Goal: Complete application form

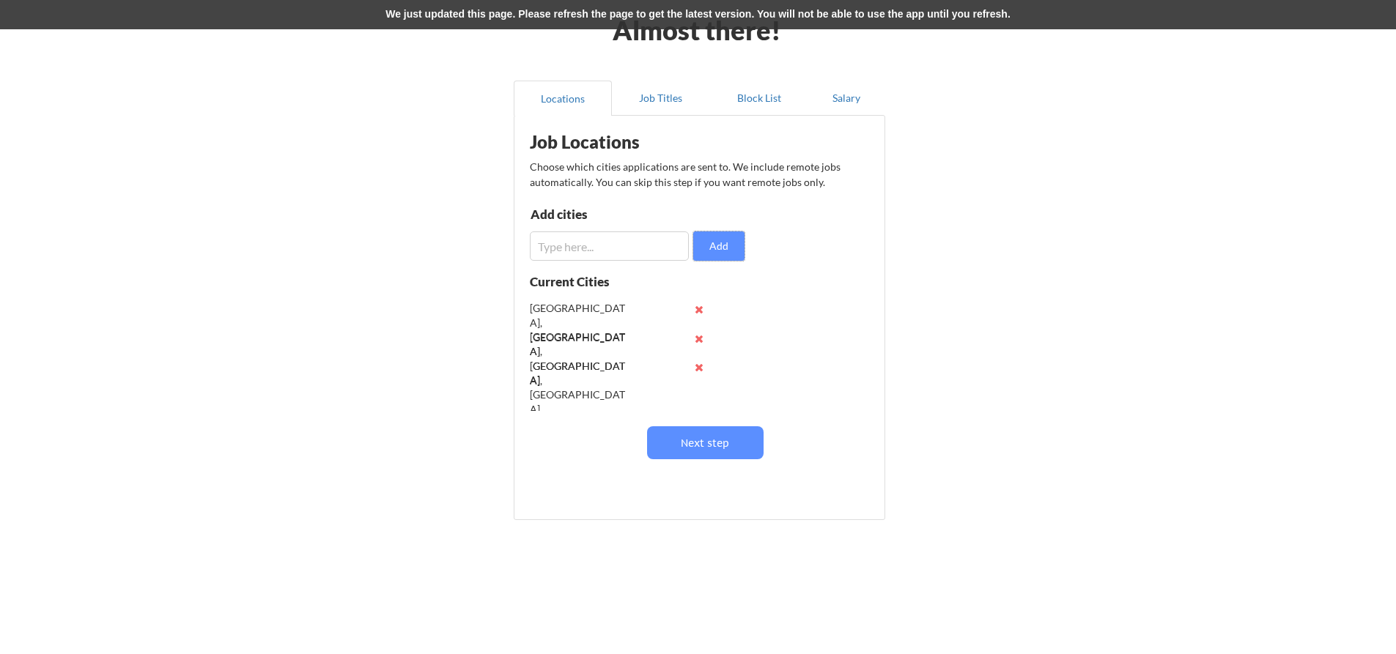
scroll to position [64, 0]
click at [620, 246] on input "input" at bounding box center [609, 246] width 159 height 29
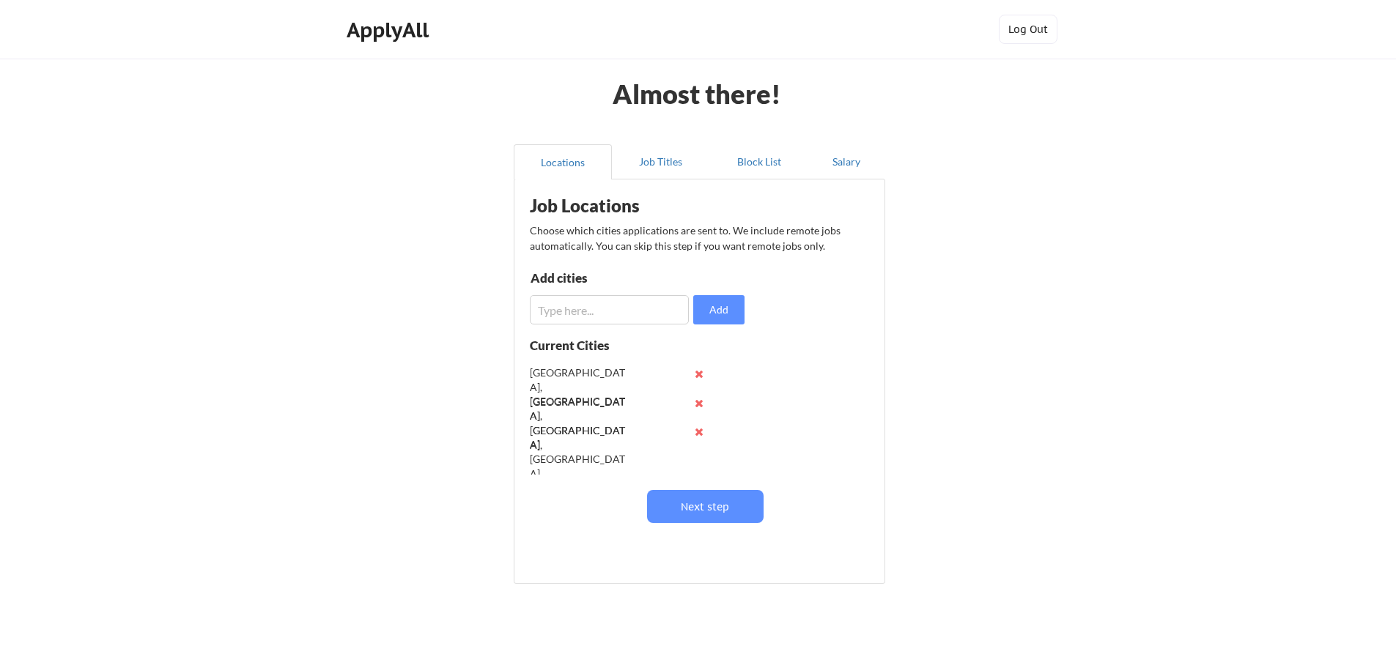
click at [608, 295] on input "input" at bounding box center [609, 309] width 159 height 29
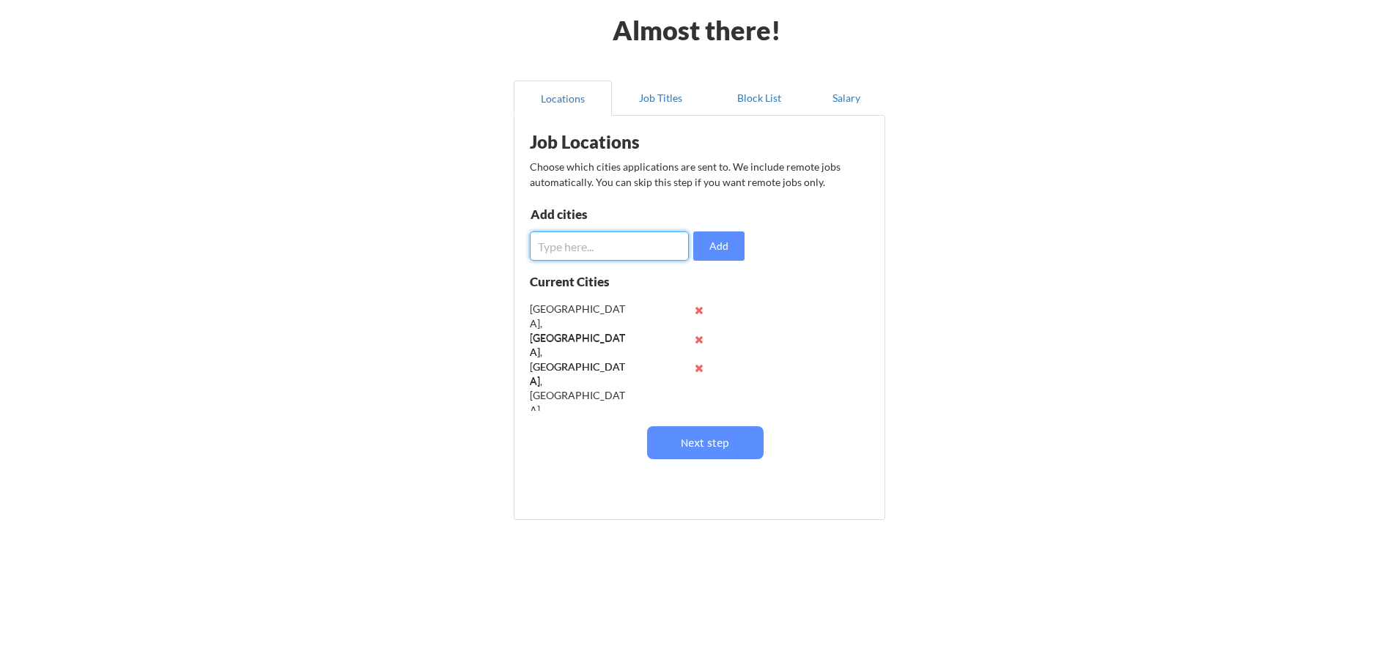
scroll to position [1, 0]
click at [597, 246] on input "input" at bounding box center [609, 246] width 159 height 29
click at [541, 246] on input "input" at bounding box center [609, 246] width 159 height 29
type input "Dearborn, MI"
click at [712, 246] on button "Add" at bounding box center [718, 246] width 51 height 29
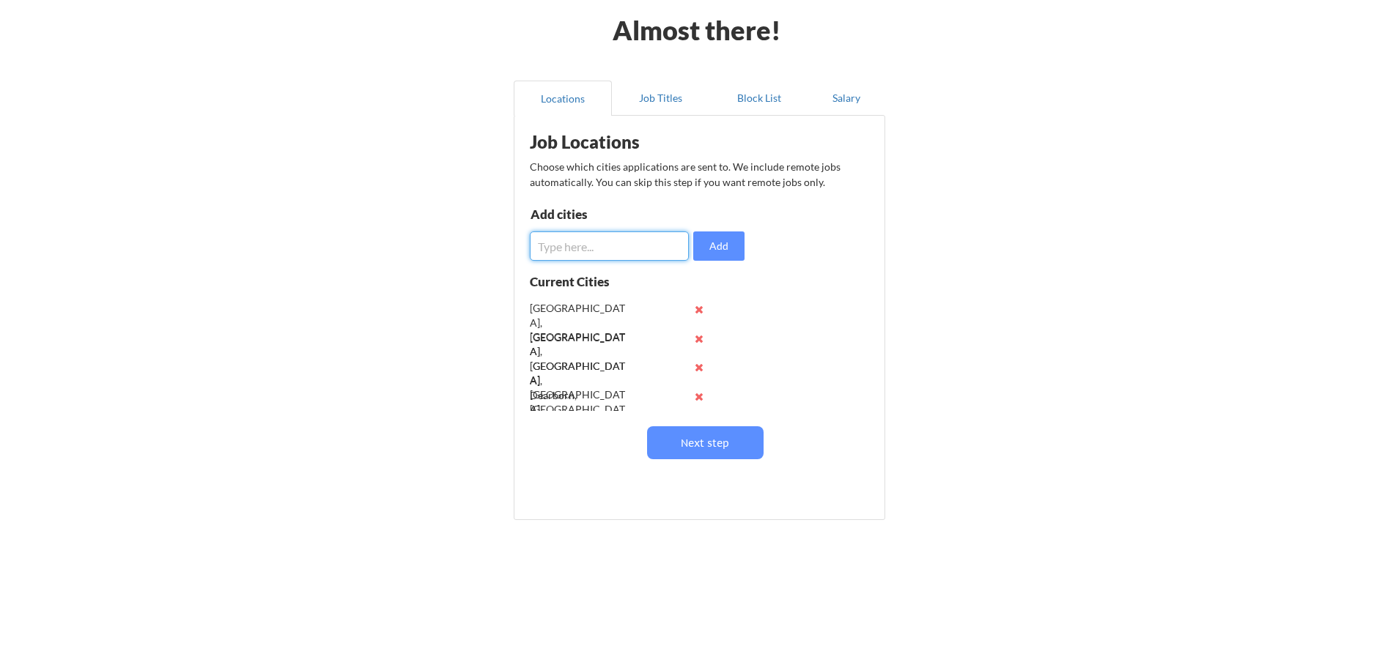
click at [608, 244] on input "input" at bounding box center [609, 246] width 159 height 29
type input "Wixom, MI"
click at [729, 246] on button "Add" at bounding box center [718, 246] width 51 height 29
click at [613, 246] on input "input" at bounding box center [609, 246] width 159 height 29
type input "Brighton, MI"
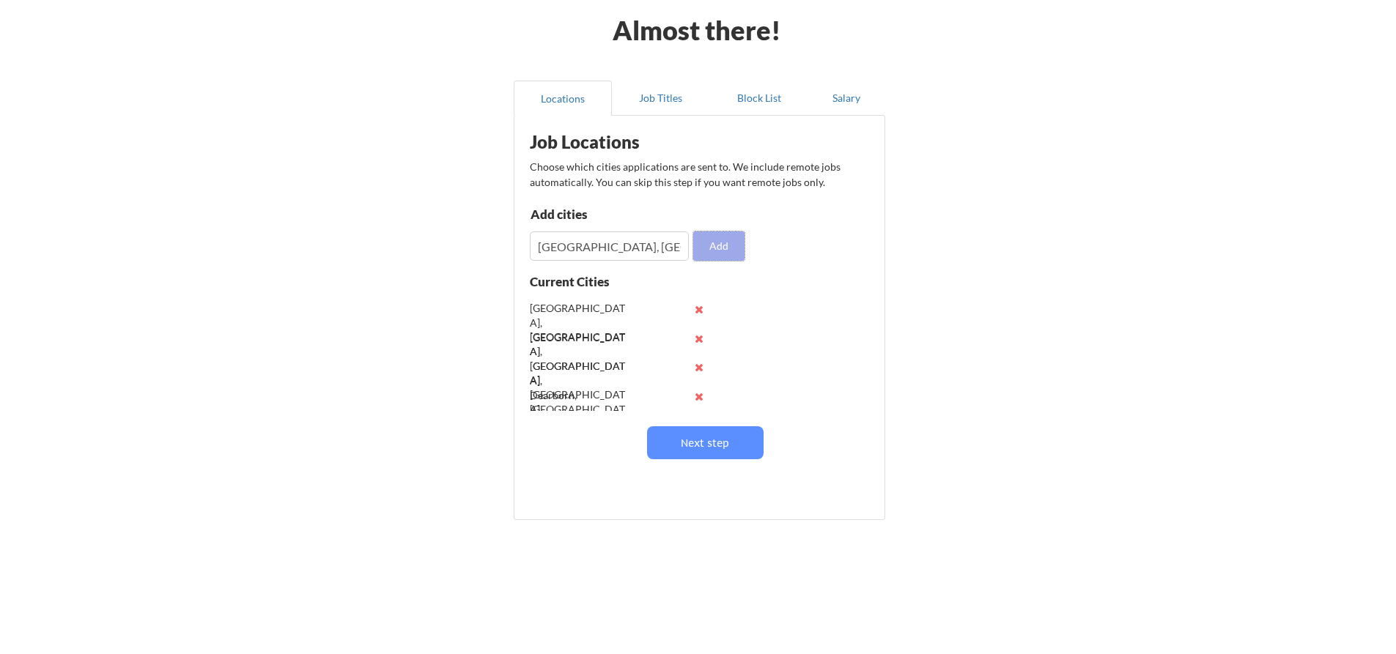
click at [709, 238] on button "Add" at bounding box center [718, 246] width 51 height 29
click at [627, 246] on input "input" at bounding box center [609, 246] width 159 height 29
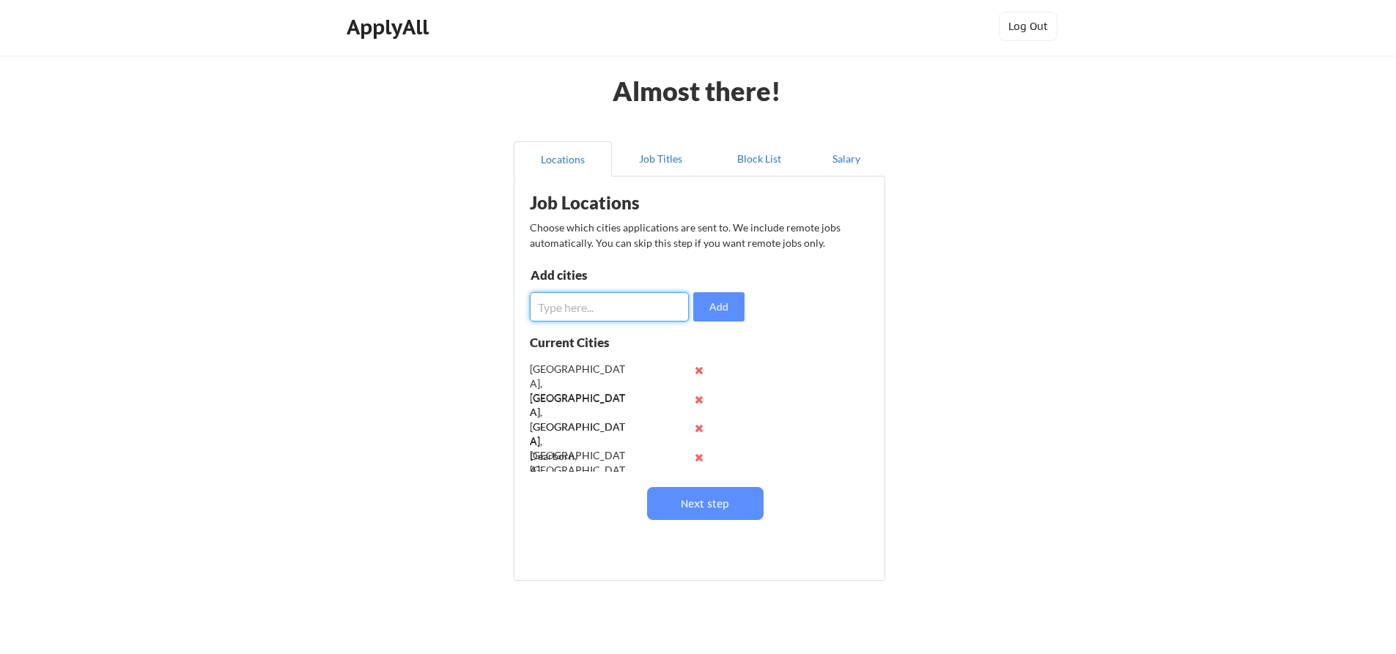
scroll to position [0, 0]
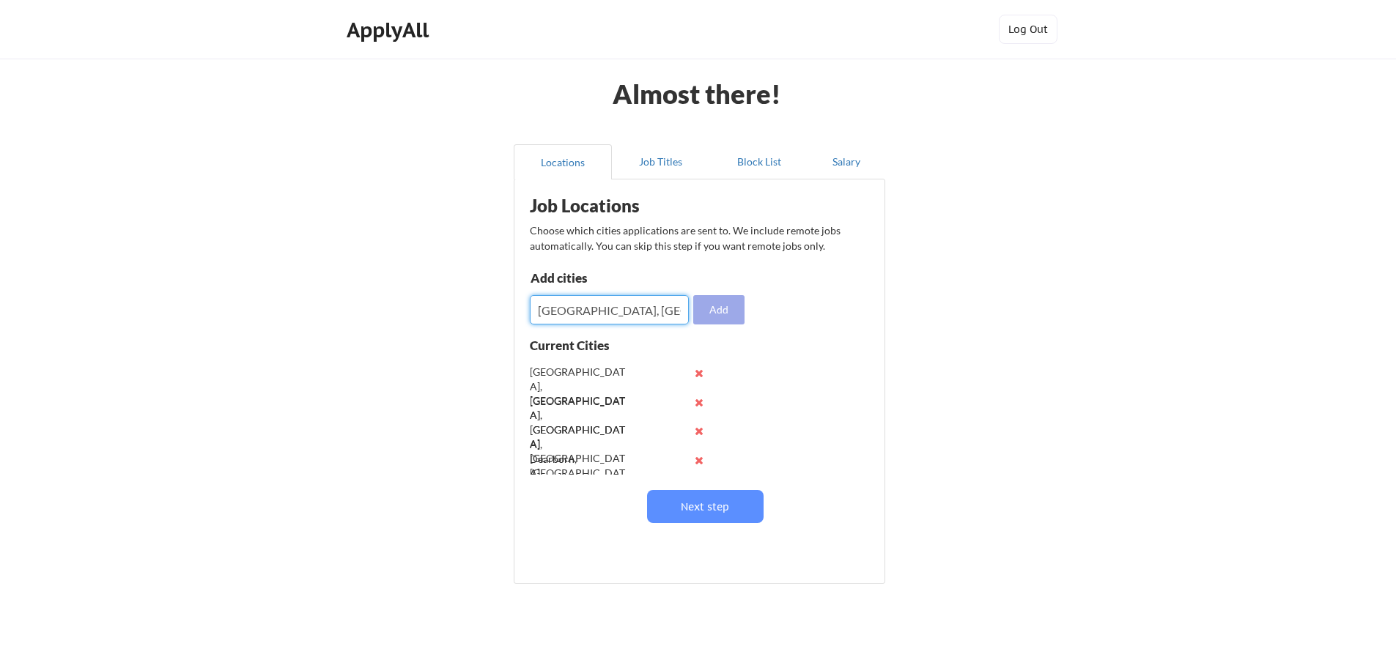
type input "Walled Lake, MI"
click at [715, 316] on button "Add" at bounding box center [718, 309] width 51 height 29
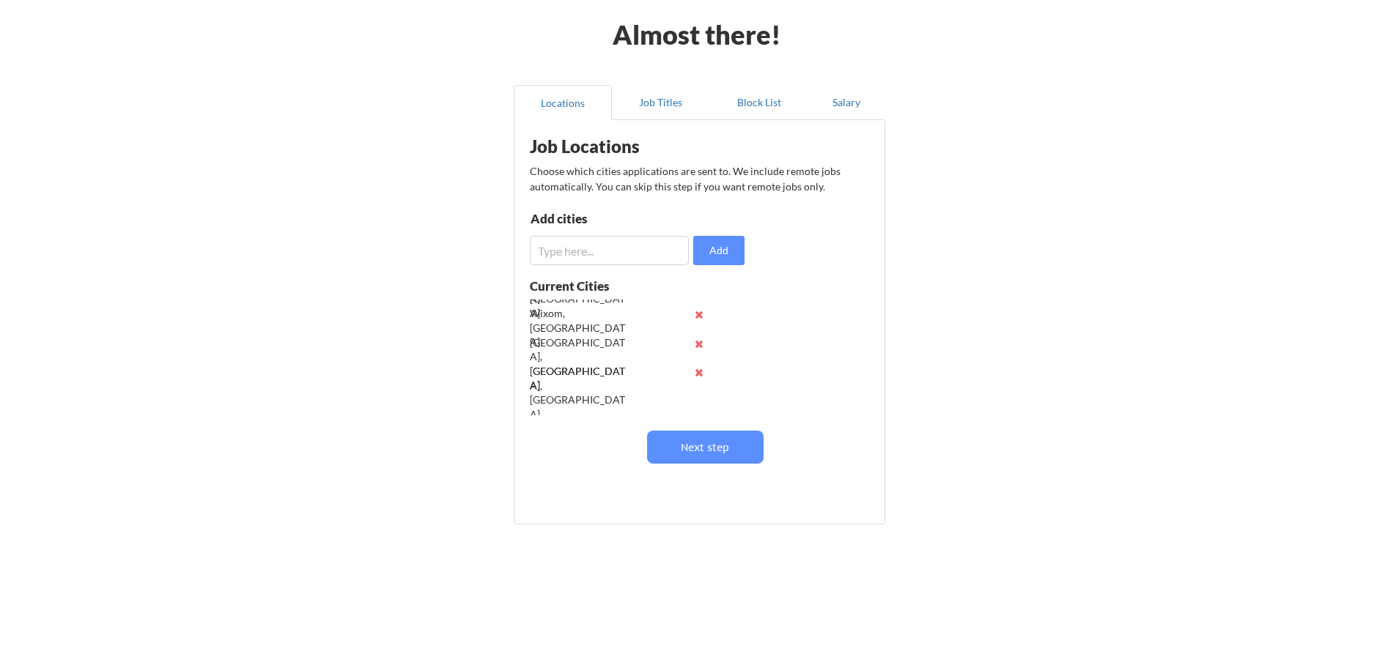
scroll to position [64, 0]
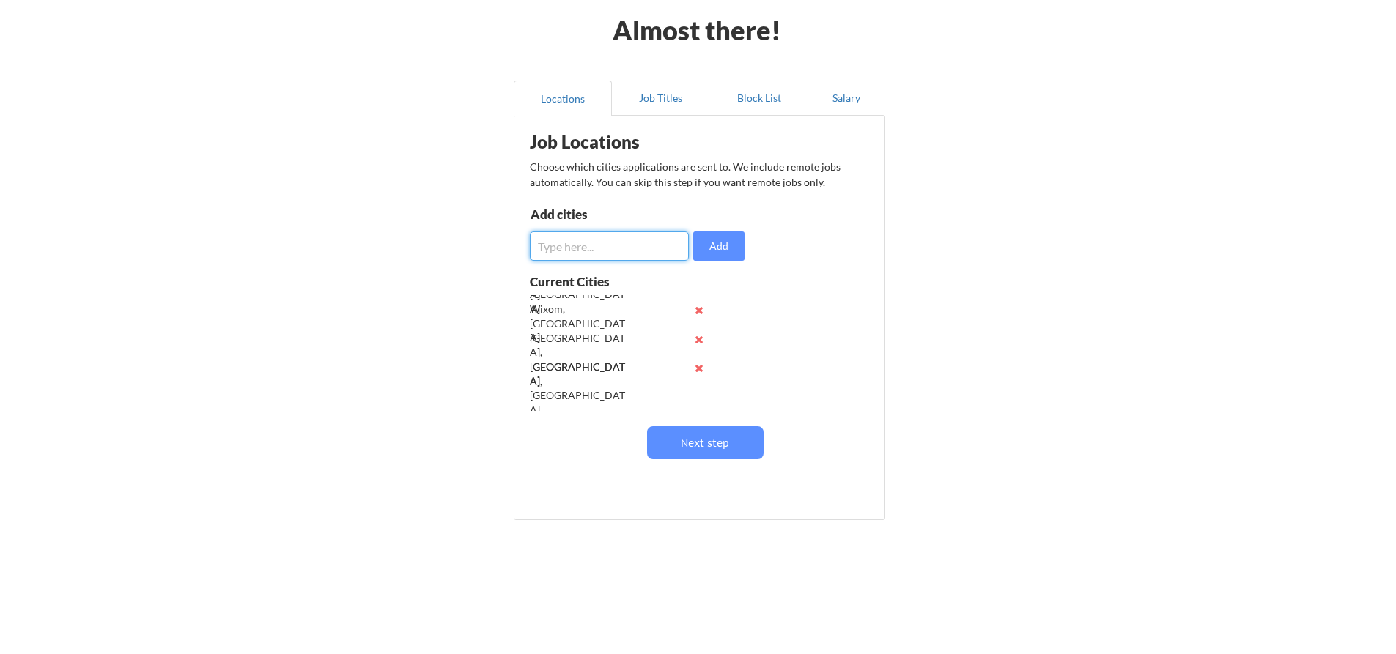
click at [647, 245] on input "input" at bounding box center [609, 246] width 159 height 29
type input "Southfield, MI"
click at [714, 248] on button "Add" at bounding box center [718, 246] width 51 height 29
click at [697, 445] on button "Next step" at bounding box center [705, 443] width 117 height 33
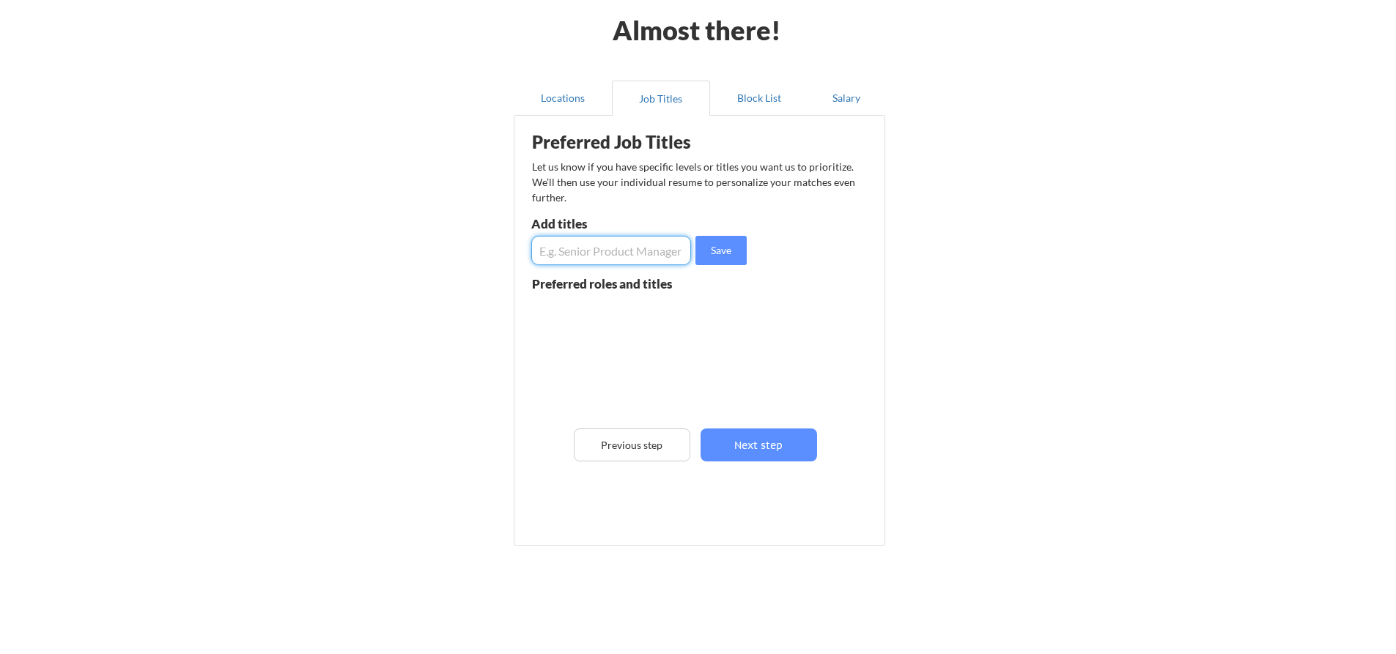
click at [597, 256] on input "input" at bounding box center [611, 250] width 160 height 29
type input "HR. Sr. DIrector"
click at [720, 256] on button "Save" at bounding box center [720, 250] width 51 height 29
click at [668, 257] on input "input" at bounding box center [611, 250] width 160 height 29
type input "Human Resources Director"
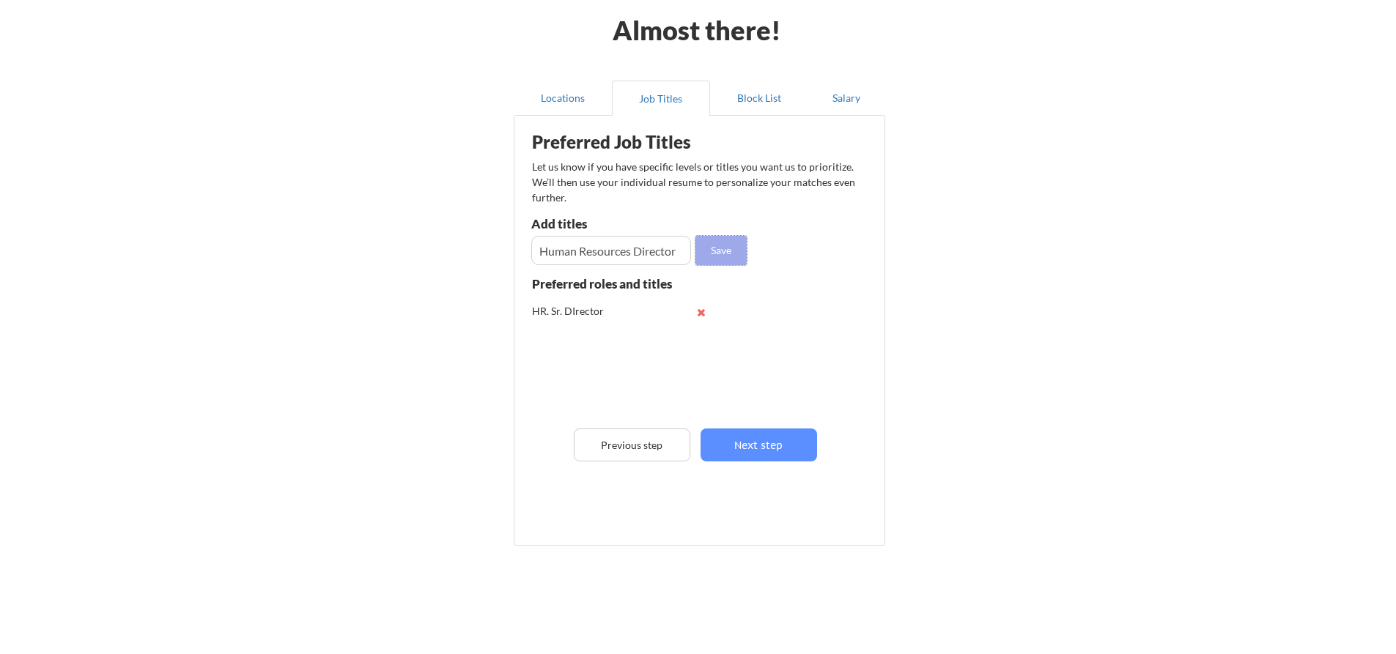
click at [722, 253] on button "Save" at bounding box center [720, 250] width 51 height 29
click at [635, 252] on input "input" at bounding box center [611, 250] width 160 height 29
type input "HR VP"
click at [717, 257] on button "Save" at bounding box center [720, 250] width 51 height 29
click at [645, 252] on input "input" at bounding box center [611, 250] width 160 height 29
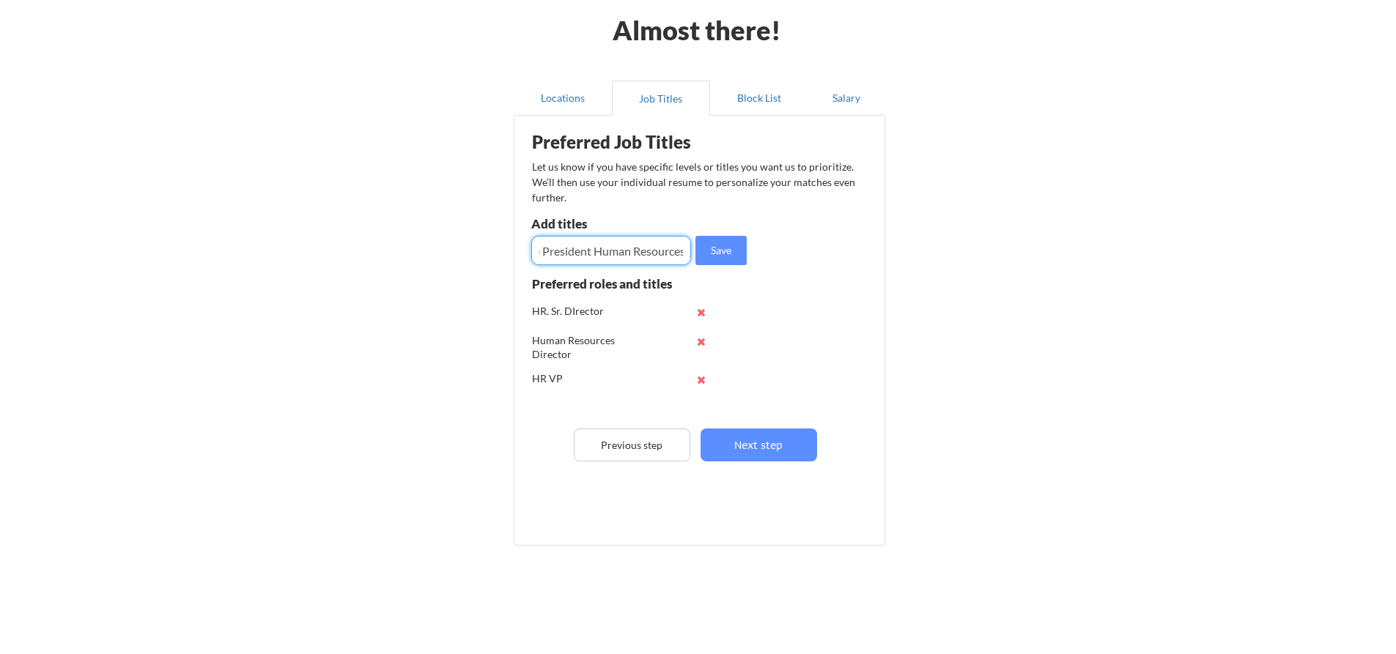
scroll to position [0, 26]
type input "Vice President Human Resources"
click at [721, 249] on button "Save" at bounding box center [720, 250] width 51 height 29
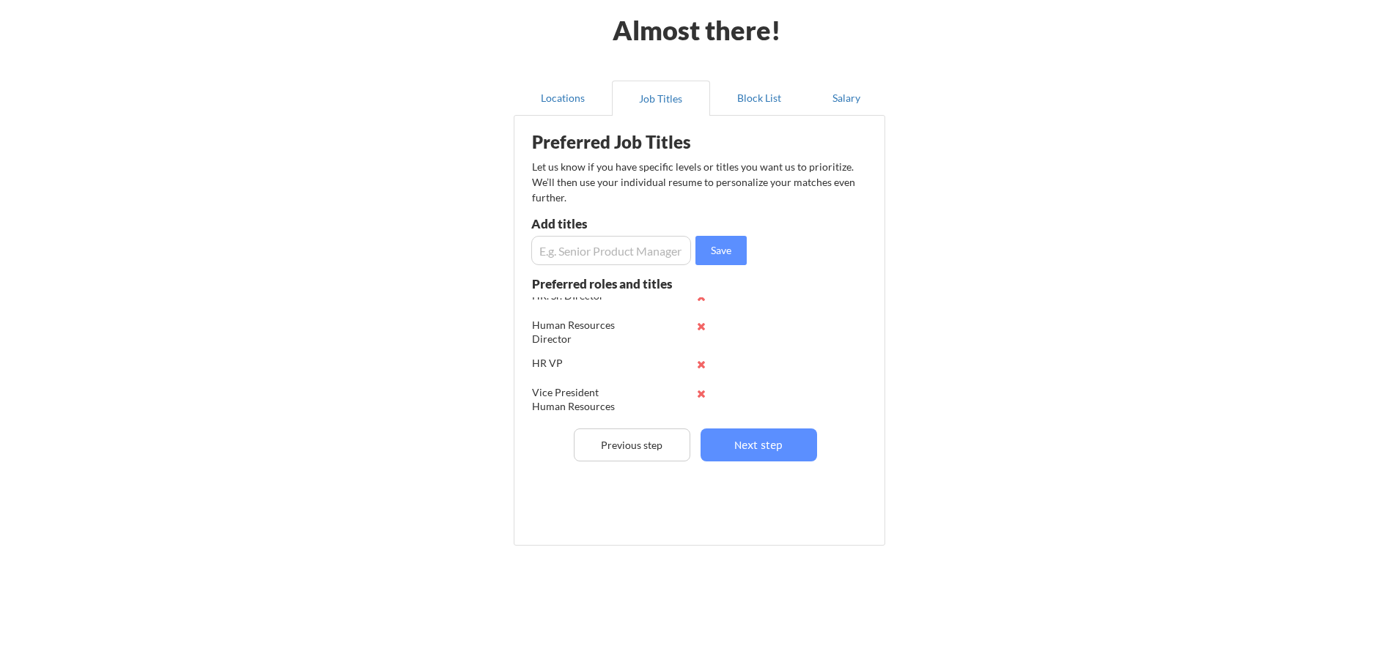
scroll to position [19, 0]
click at [613, 257] on input "input" at bounding box center [611, 250] width 160 height 29
type input "Talent Development Director"
click at [721, 249] on button "Save" at bounding box center [720, 250] width 51 height 29
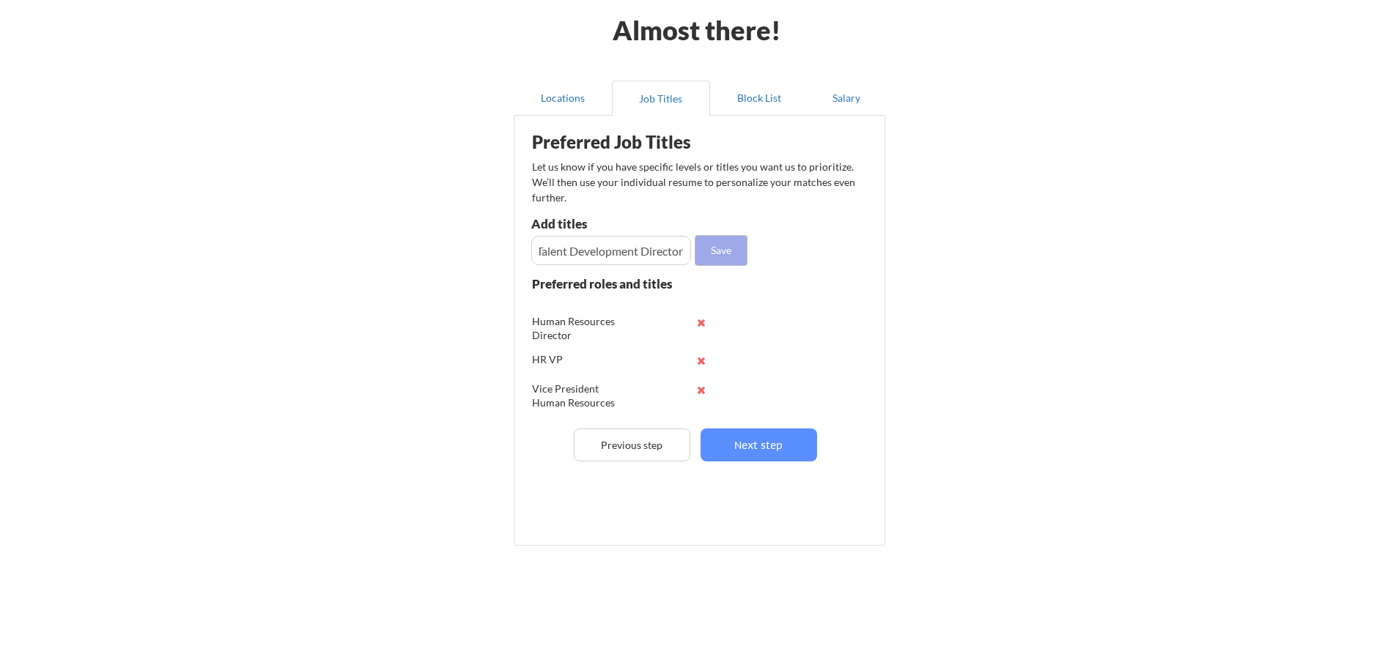
scroll to position [0, 0]
click at [618, 256] on input "input" at bounding box center [611, 250] width 160 height 29
type input "Talent Manager"
click at [735, 243] on button "Save" at bounding box center [720, 250] width 51 height 29
click at [621, 252] on input "input" at bounding box center [611, 250] width 160 height 29
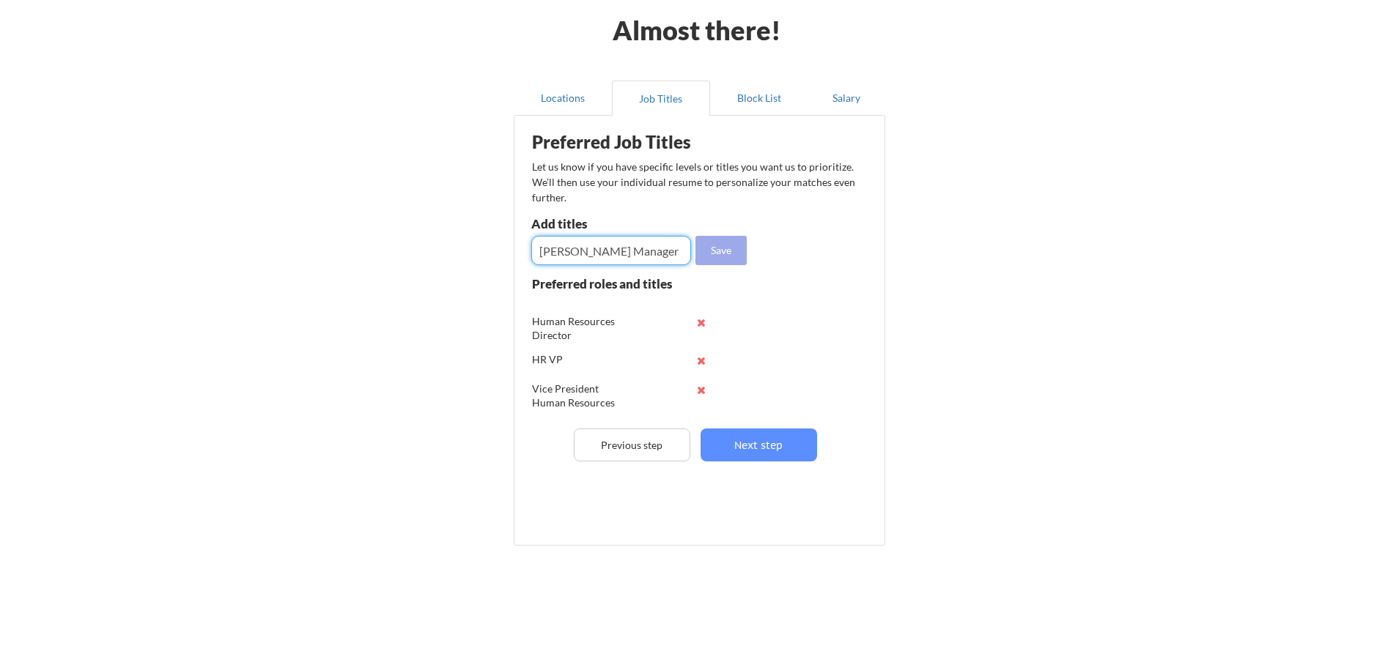
type input "HR Sr. Manager"
click at [726, 242] on button "Save" at bounding box center [720, 250] width 51 height 29
click at [624, 250] on input "input" at bounding box center [611, 250] width 160 height 29
click at [548, 252] on input "input" at bounding box center [611, 250] width 160 height 29
drag, startPoint x: 576, startPoint y: 252, endPoint x: 592, endPoint y: 254, distance: 16.2
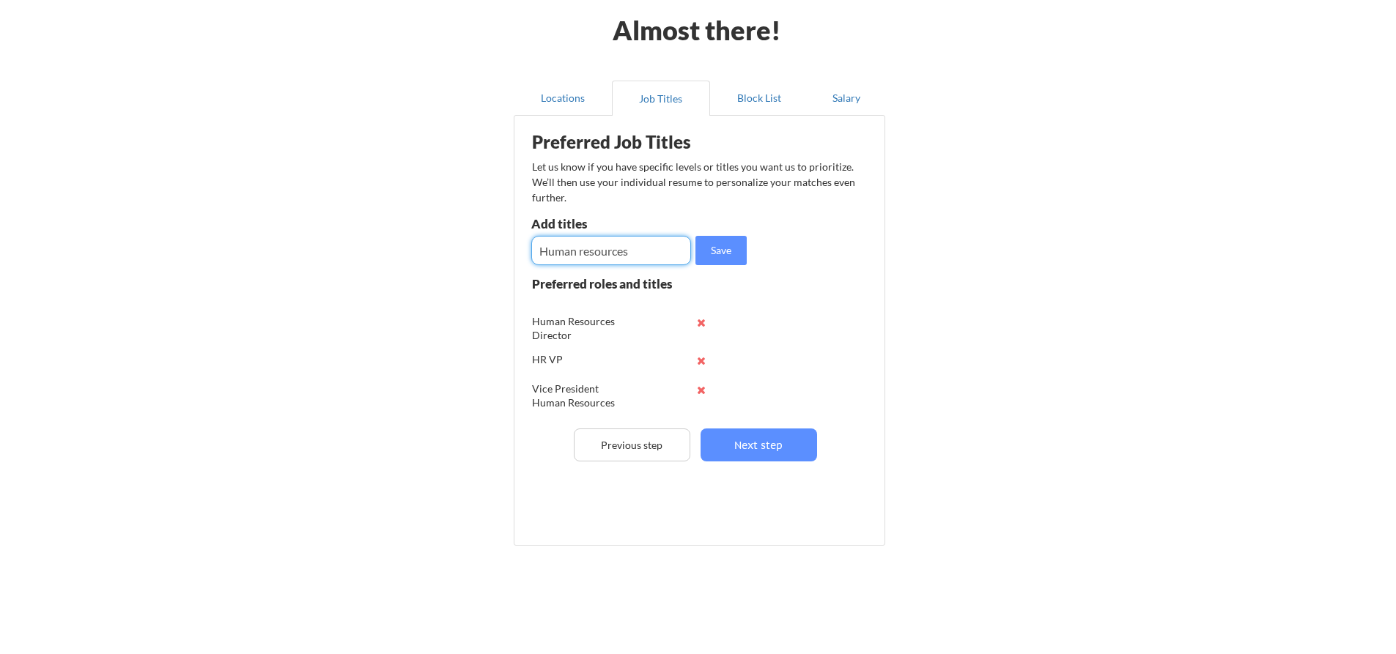
click at [576, 253] on input "input" at bounding box center [611, 250] width 160 height 29
click at [582, 251] on input "input" at bounding box center [611, 250] width 160 height 29
click at [642, 254] on input "input" at bounding box center [611, 250] width 160 height 29
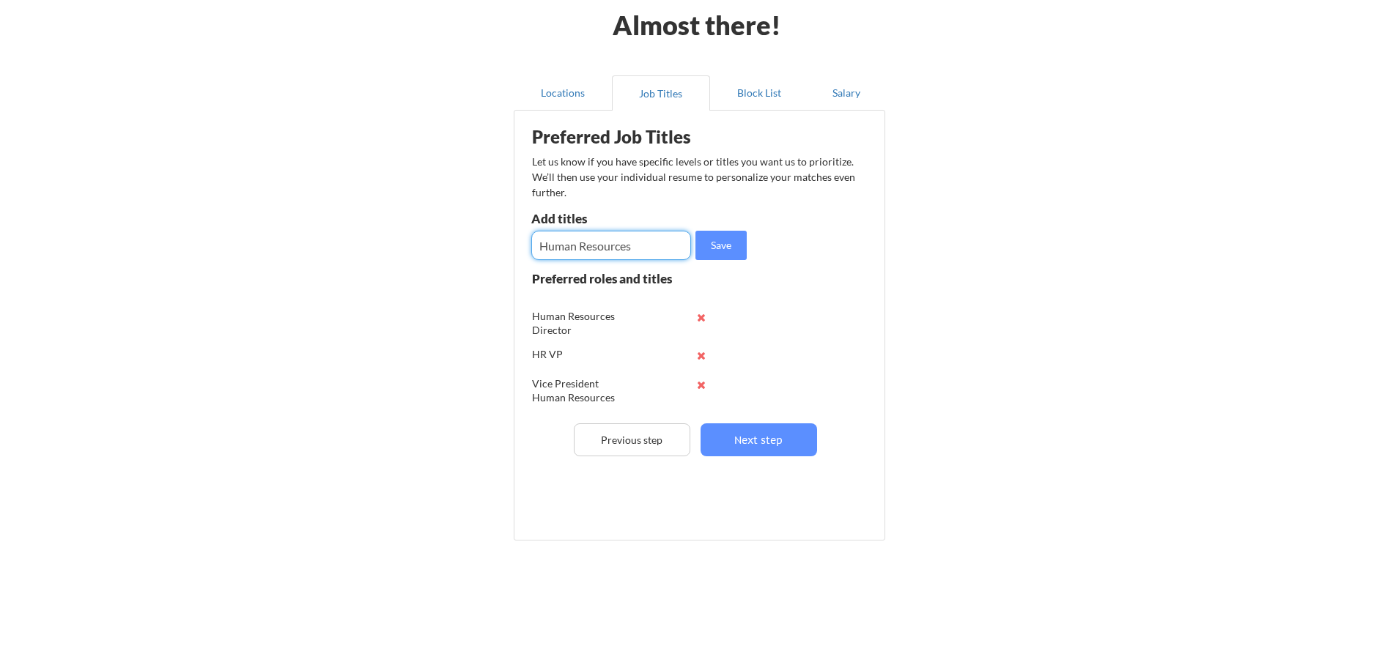
scroll to position [73, 0]
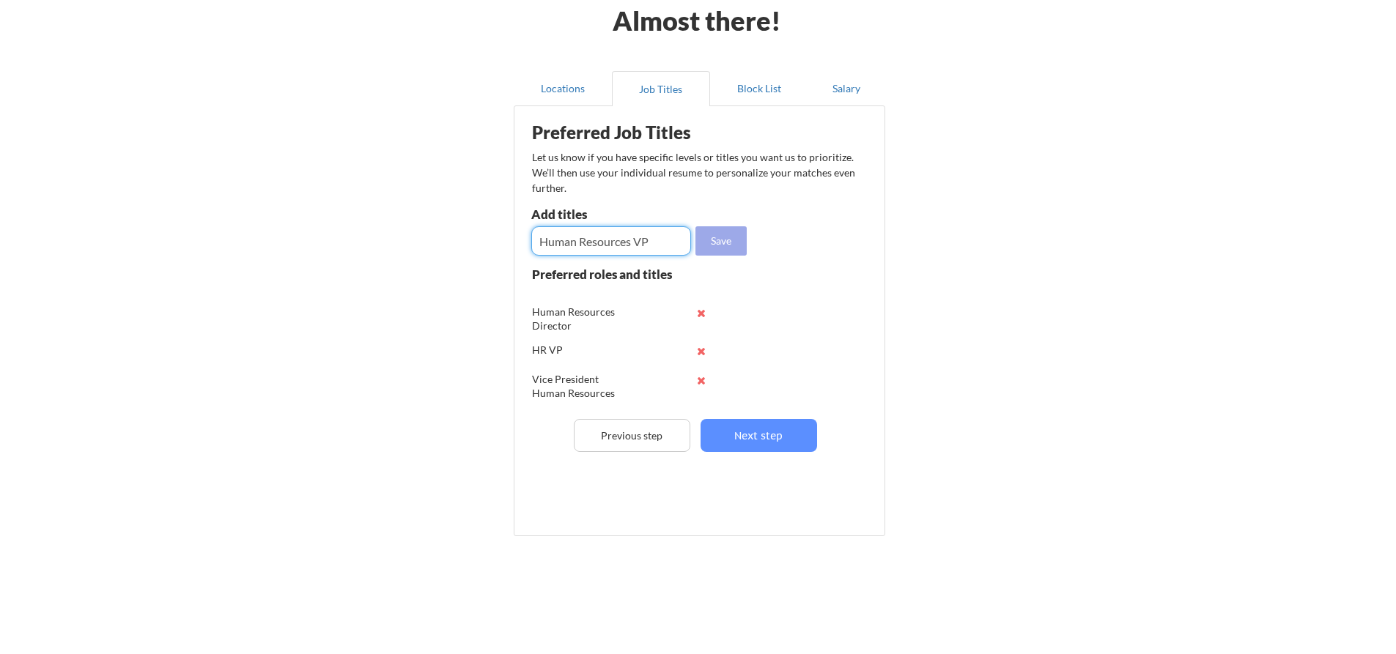
type input "Human Resources VP"
click at [714, 247] on button "Save" at bounding box center [720, 240] width 51 height 29
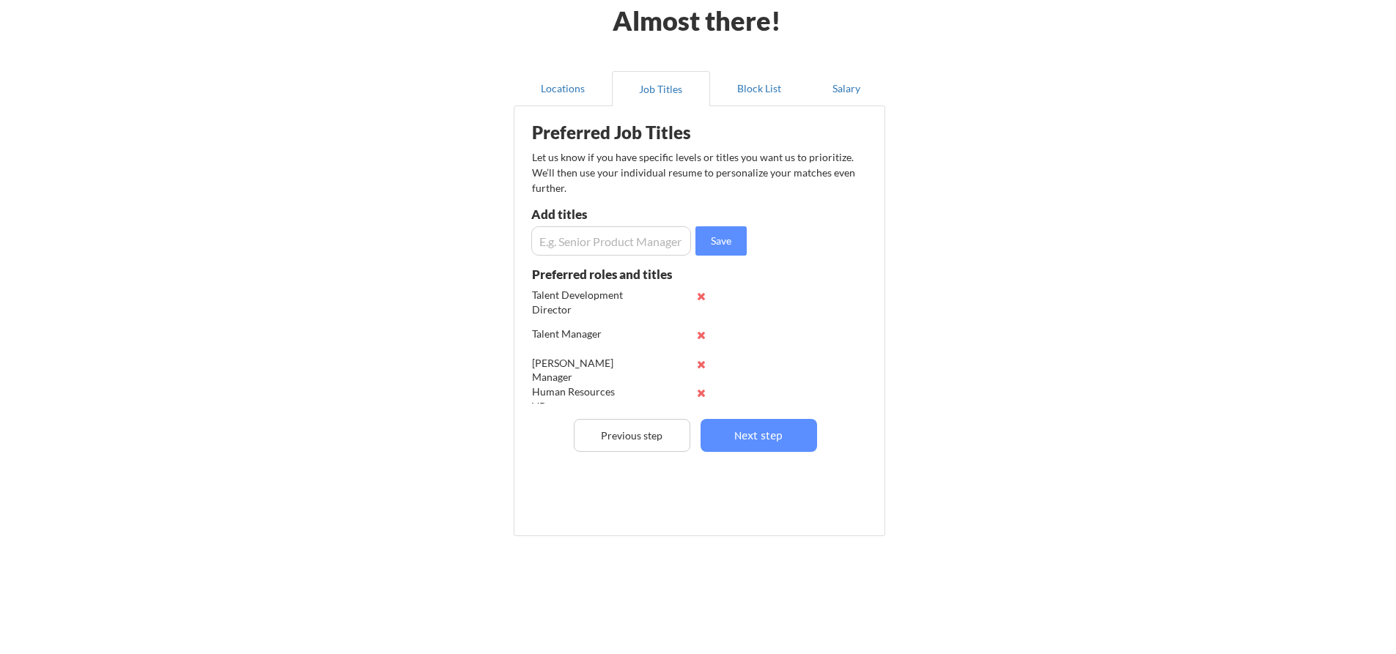
scroll to position [155, 0]
click at [734, 429] on button "Next step" at bounding box center [759, 435] width 117 height 33
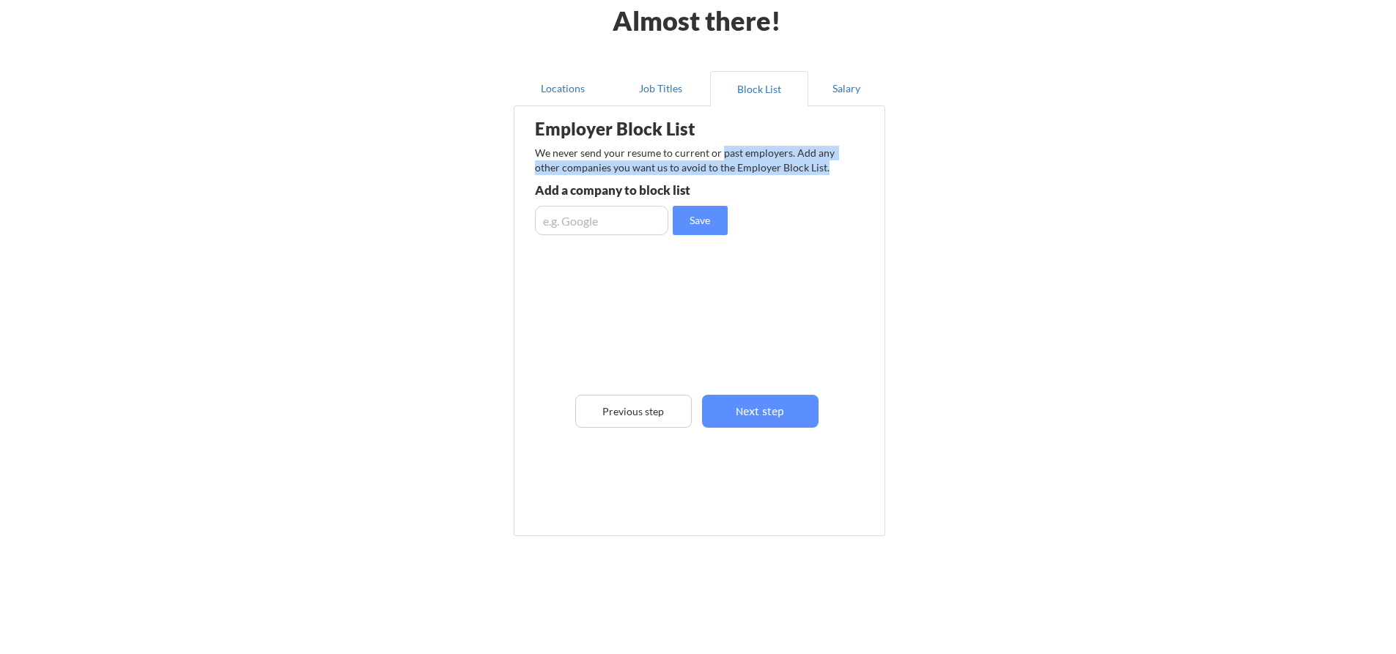
drag, startPoint x: 721, startPoint y: 152, endPoint x: 834, endPoint y: 176, distance: 115.4
click at [834, 176] on div "We never send your resume to current or past employers. Add any other companies…" at bounding box center [689, 161] width 309 height 31
click at [833, 211] on div "Employer Block List We never send your resume to current or past employers. Add…" at bounding box center [699, 299] width 355 height 379
click at [849, 87] on button "Salary" at bounding box center [846, 88] width 77 height 35
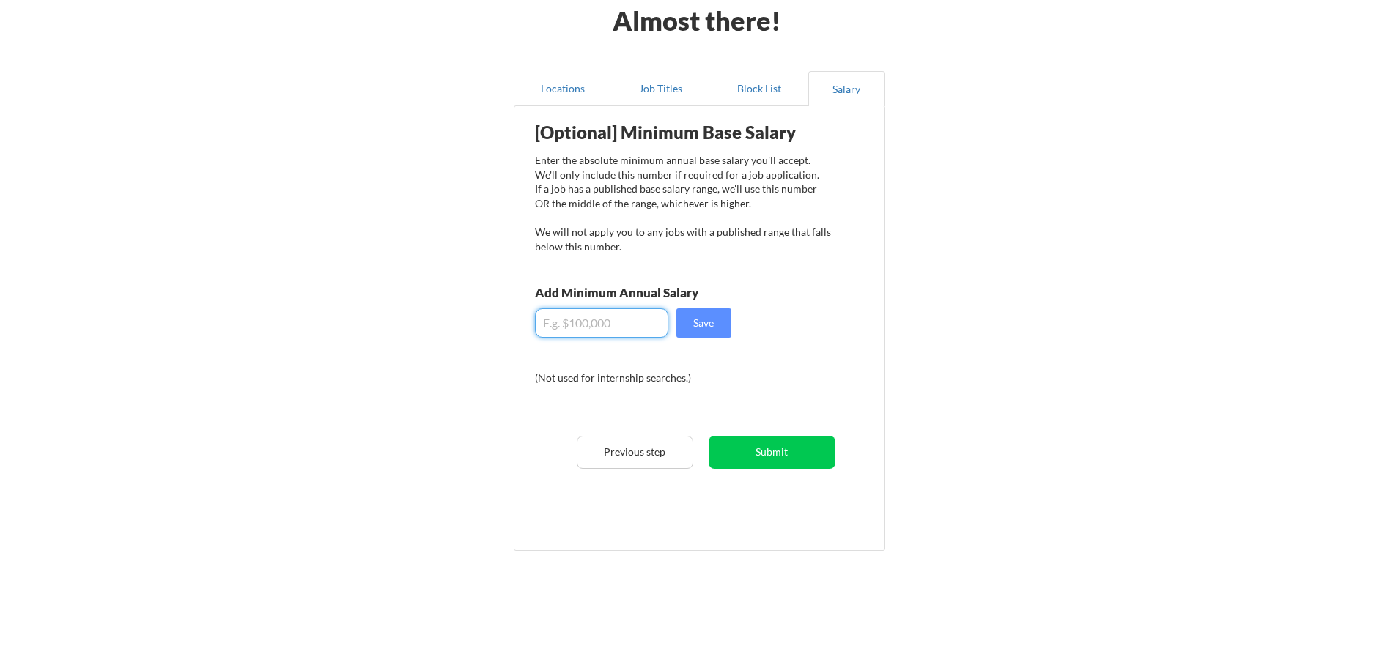
click at [656, 321] on input "input" at bounding box center [601, 323] width 133 height 29
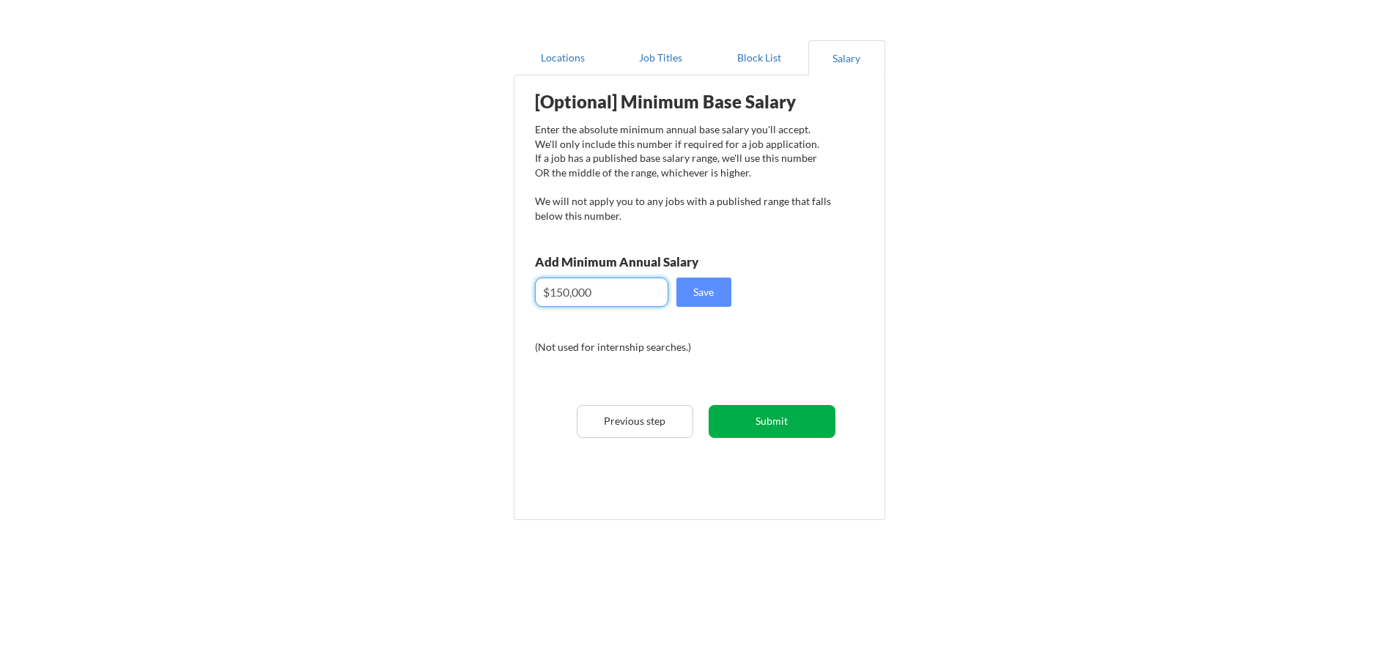
type input "$150,000"
click at [763, 422] on button "Submit" at bounding box center [772, 421] width 127 height 33
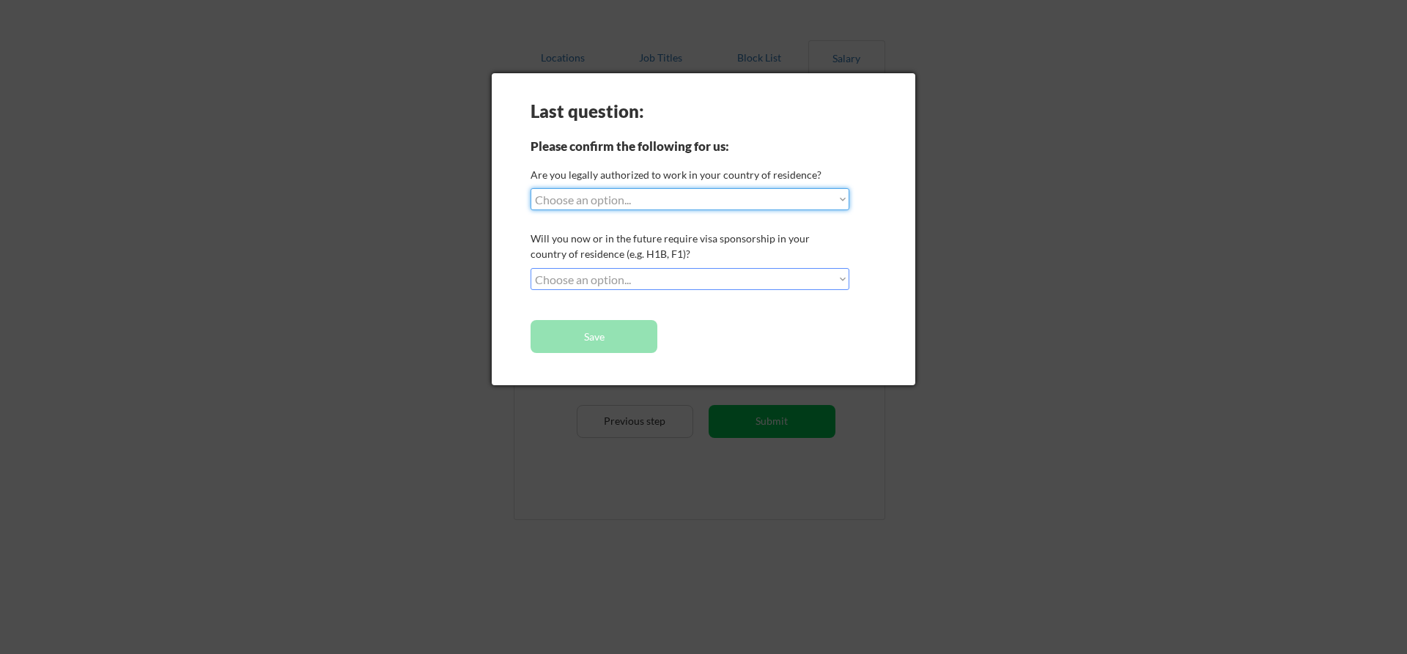
drag, startPoint x: 742, startPoint y: 202, endPoint x: 739, endPoint y: 209, distance: 7.7
click at [742, 202] on select "Choose an option... Yes, I am a US Citizen Yes, I am a Canadian Citizen Yes, I …" at bounding box center [690, 199] width 319 height 22
select select ""yes__i_am_a_us_green_card_holder""
click at [531, 188] on select "Choose an option... Yes, I am a US Citizen Yes, I am a Canadian Citizen Yes, I …" at bounding box center [690, 199] width 319 height 22
click at [671, 278] on select "Choose an option... No, I will not need sponsorship Yes, I will need sponsorship" at bounding box center [690, 279] width 319 height 22
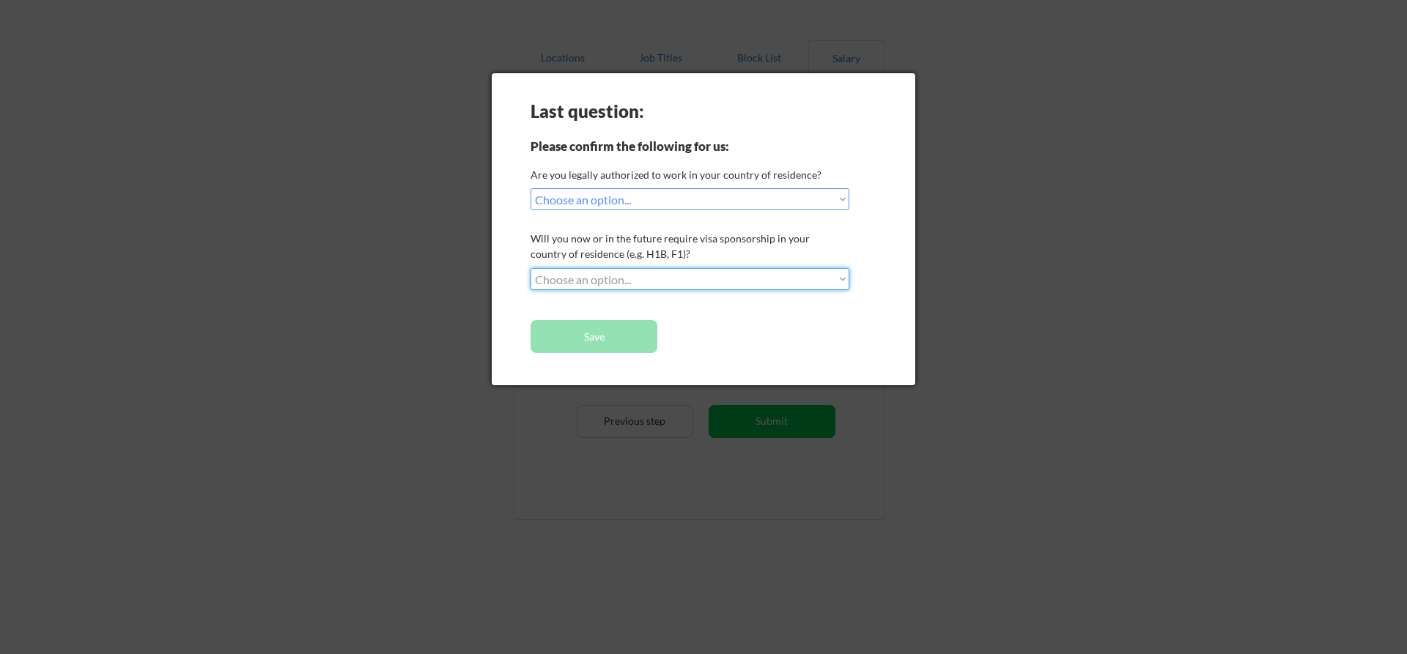
select select ""no__i_will_not_need_sponsorship""
click at [531, 268] on select "Choose an option... No, I will not need sponsorship Yes, I will need sponsorship" at bounding box center [690, 279] width 319 height 22
click at [618, 342] on button "Save" at bounding box center [594, 336] width 127 height 33
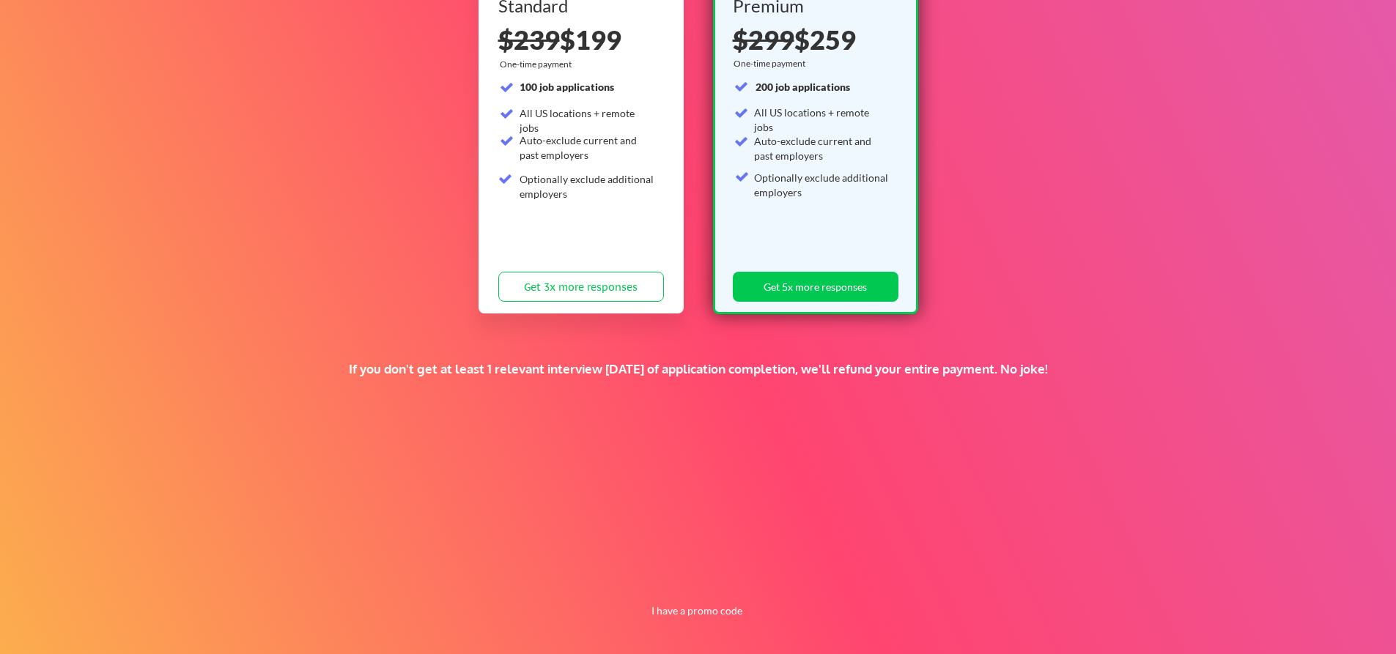
scroll to position [205, 0]
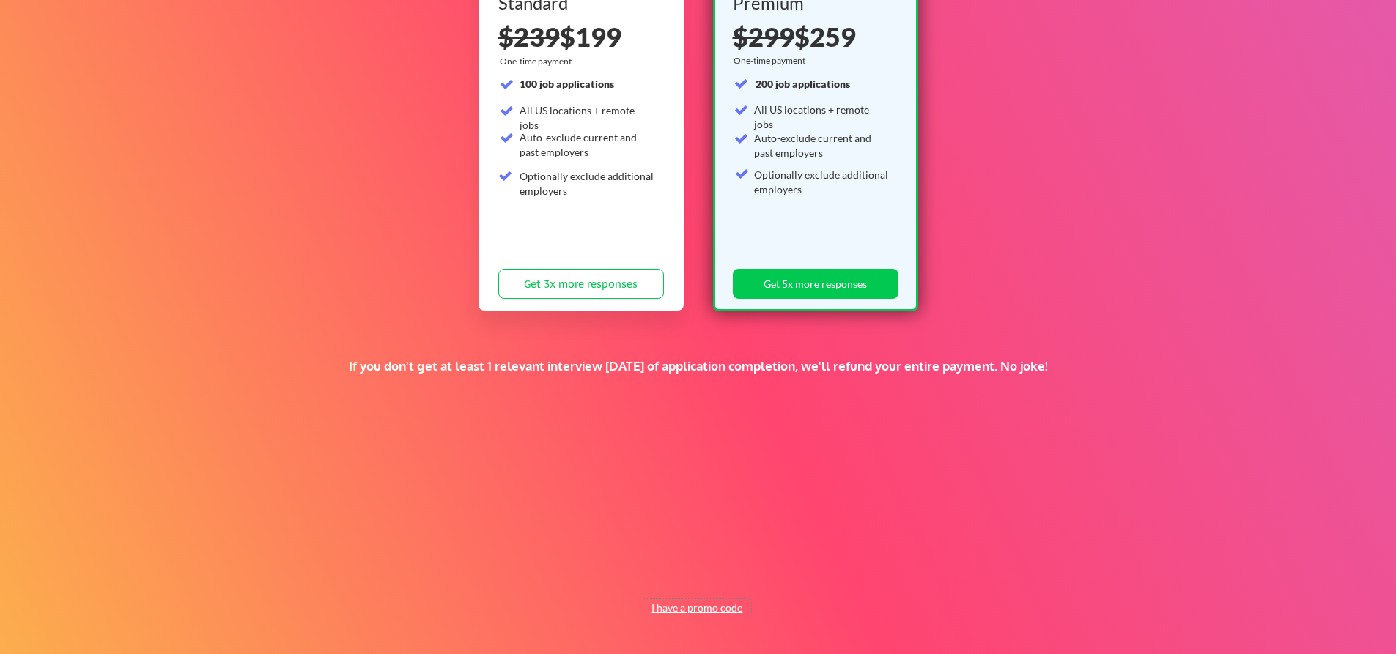
click at [680, 605] on button "I have a promo code" at bounding box center [697, 608] width 108 height 18
click at [617, 575] on input "input" at bounding box center [661, 574] width 136 height 30
paste input "MIRIAM"
type input "MIRIAM"
click at [795, 578] on button "Submit" at bounding box center [774, 574] width 77 height 30
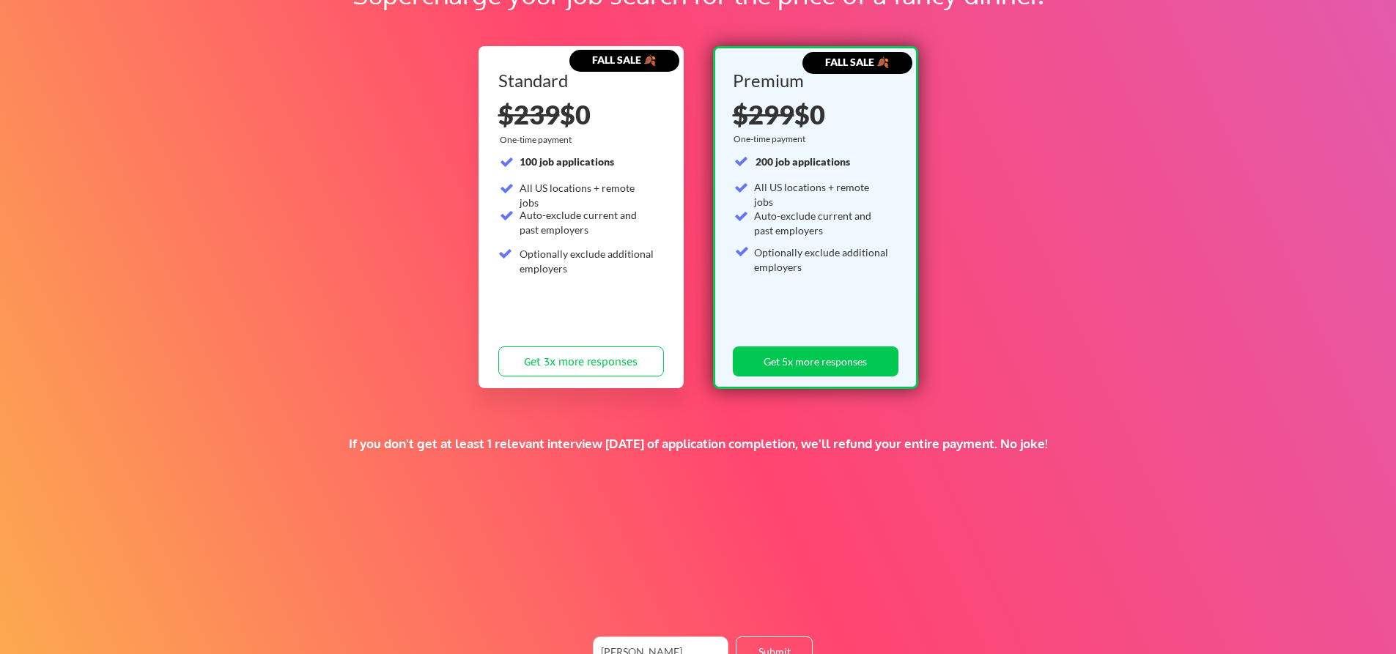
scroll to position [102, 0]
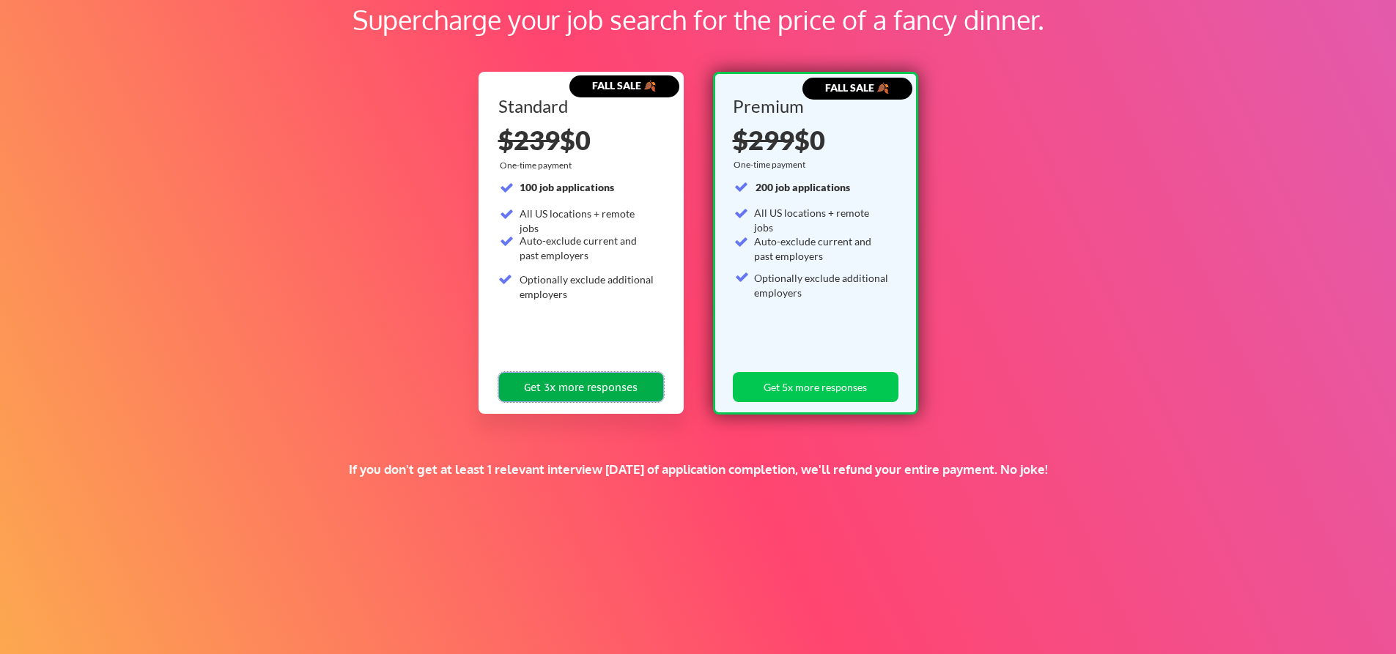
click at [618, 393] on button "Get 3x more responses" at bounding box center [581, 387] width 166 height 30
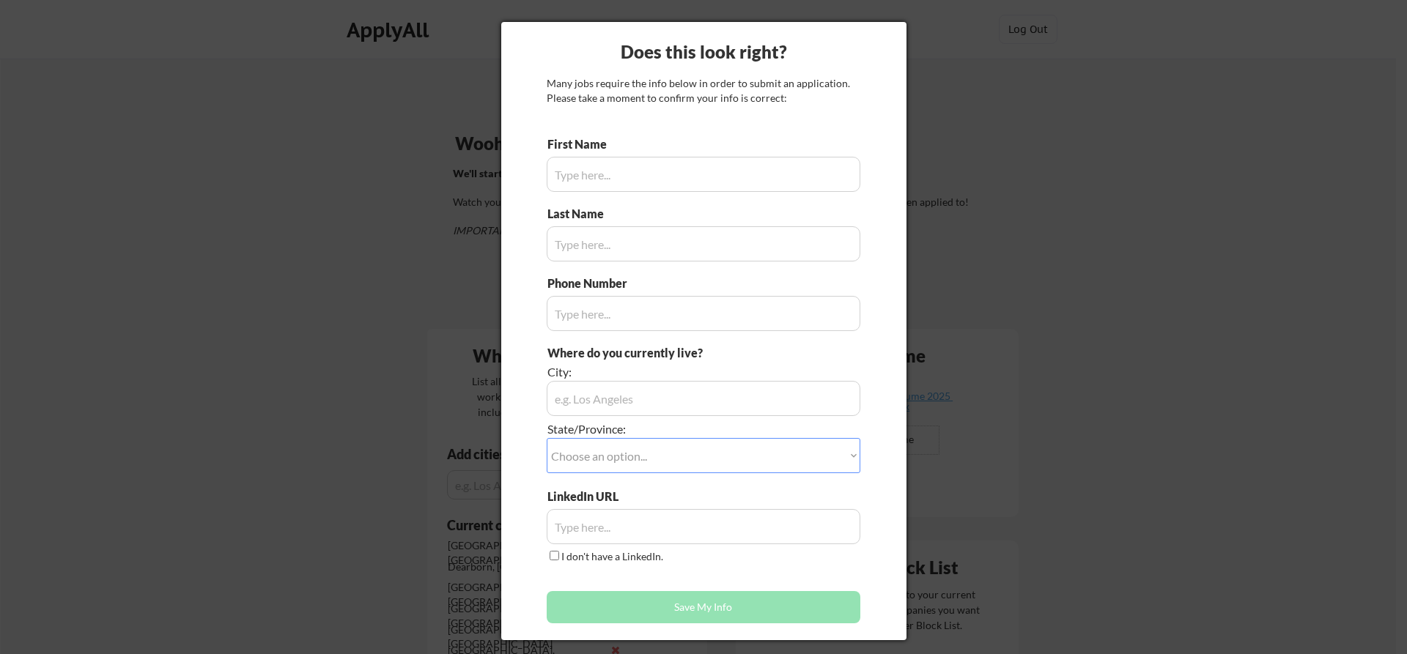
type input "Miriam"
type input "Tobias"
type input "(919) 702 9579"
type input "[GEOGRAPHIC_DATA], [GEOGRAPHIC_DATA]"
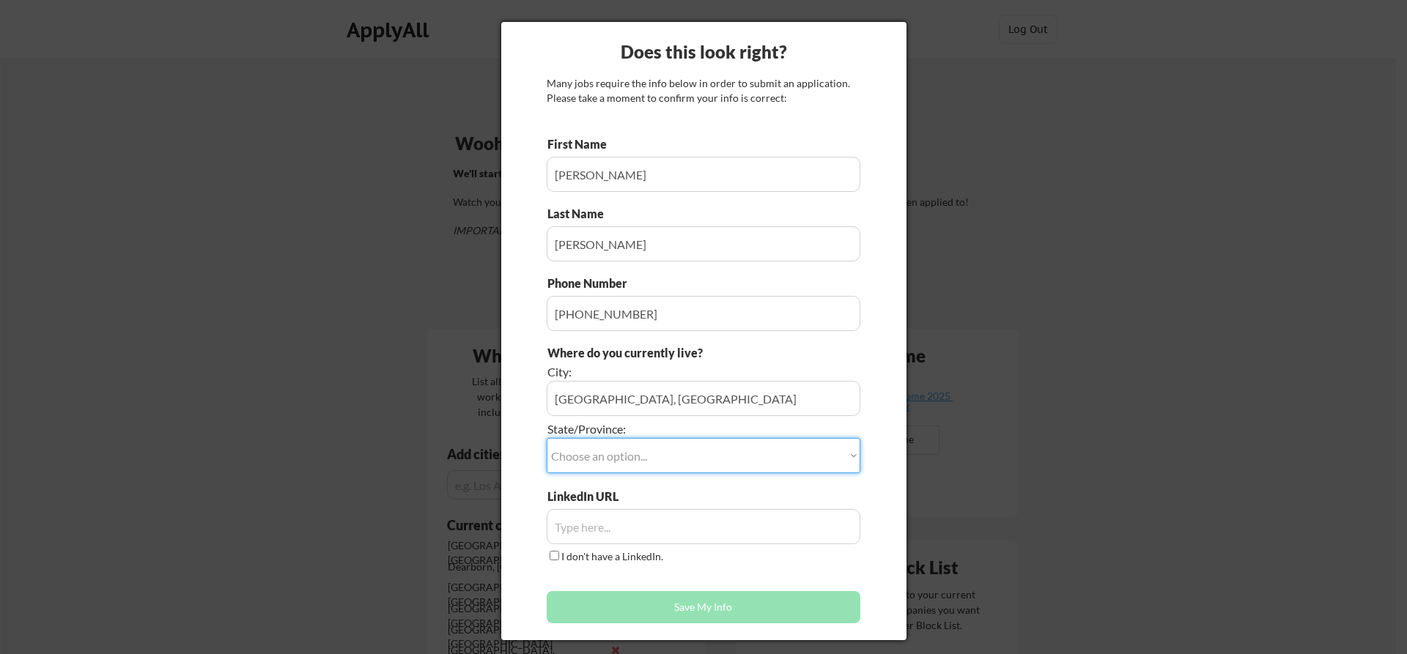
click at [753, 451] on select "Choose an option... Other/Not Applicable Alabama Alaska Alberta Arizona Arkansa…" at bounding box center [704, 455] width 314 height 35
select select ""Michigan""
click at [547, 438] on select "Choose an option... Other/Not Applicable Alabama Alaska Alberta Arizona Arkansa…" at bounding box center [704, 455] width 314 height 35
click at [636, 531] on input "input" at bounding box center [704, 526] width 314 height 35
click at [572, 526] on input "input" at bounding box center [704, 526] width 314 height 35
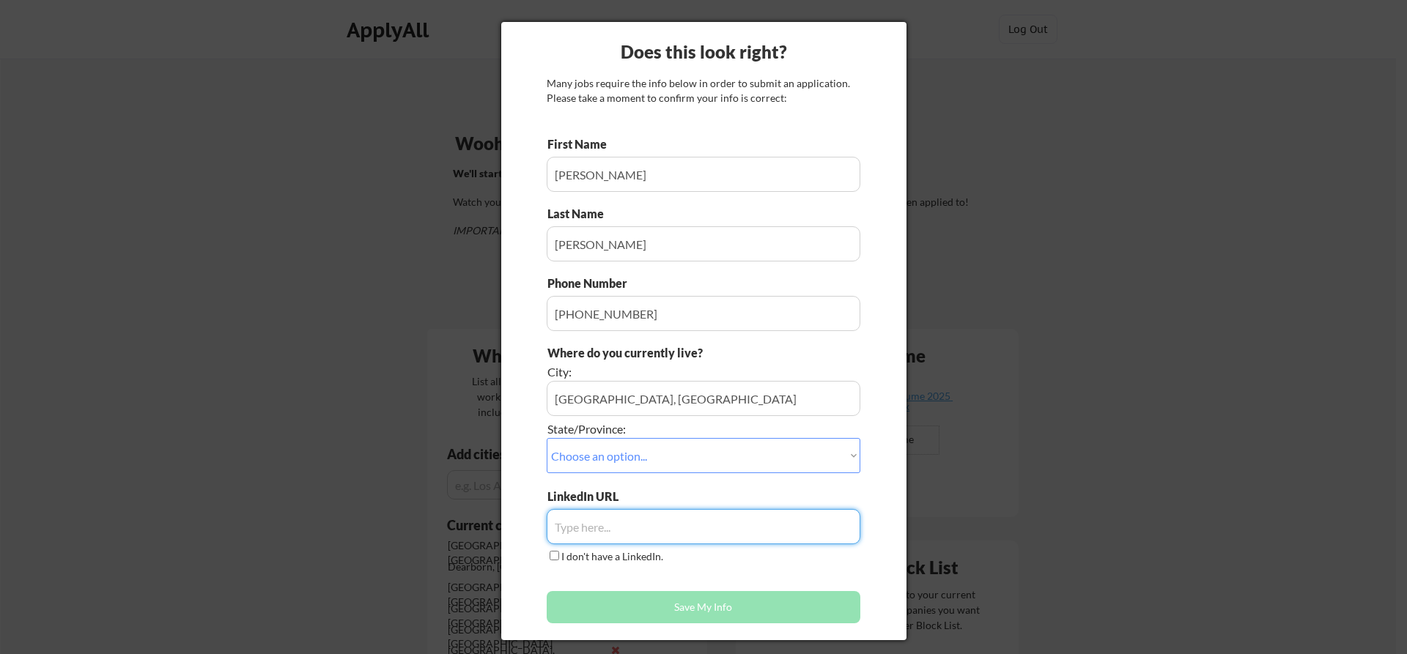
click at [572, 526] on input "input" at bounding box center [704, 526] width 314 height 35
paste input "www.linkedin.com/in/miriamtobias-"
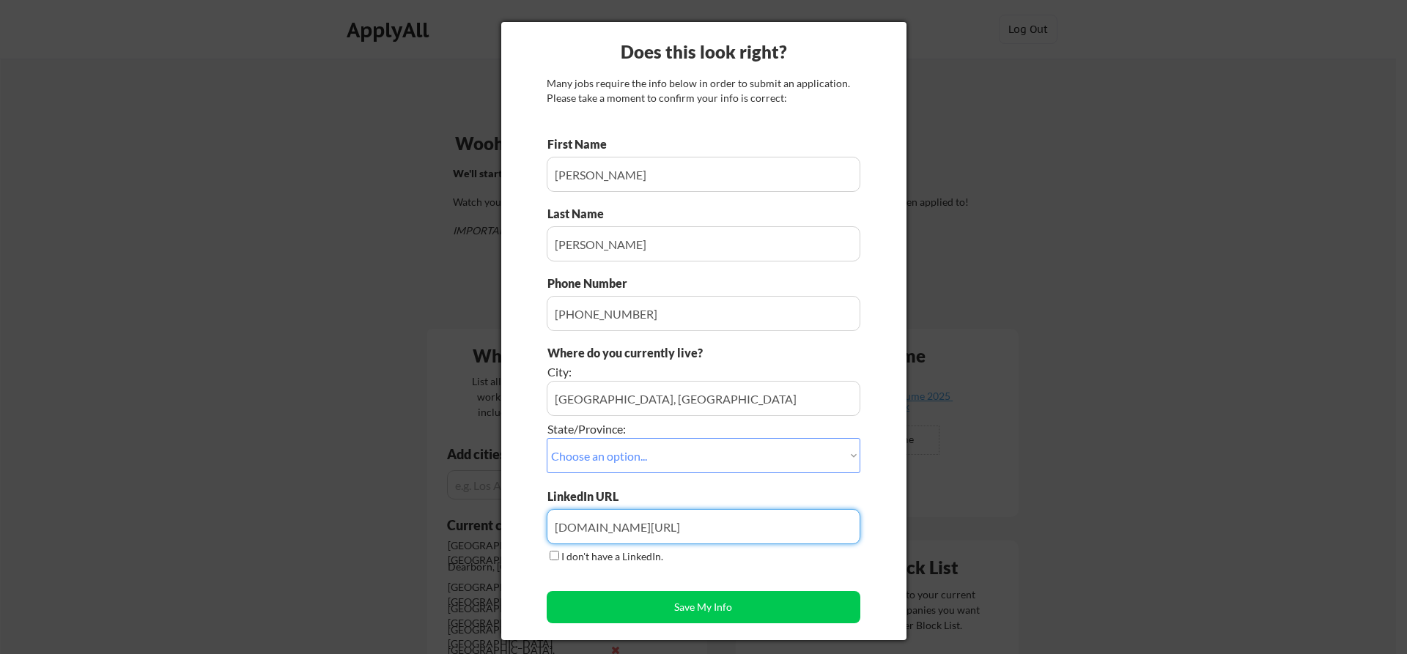
type input "www.linkedin.com/in/miriamtobias-"
click at [699, 171] on input "input" at bounding box center [704, 174] width 314 height 35
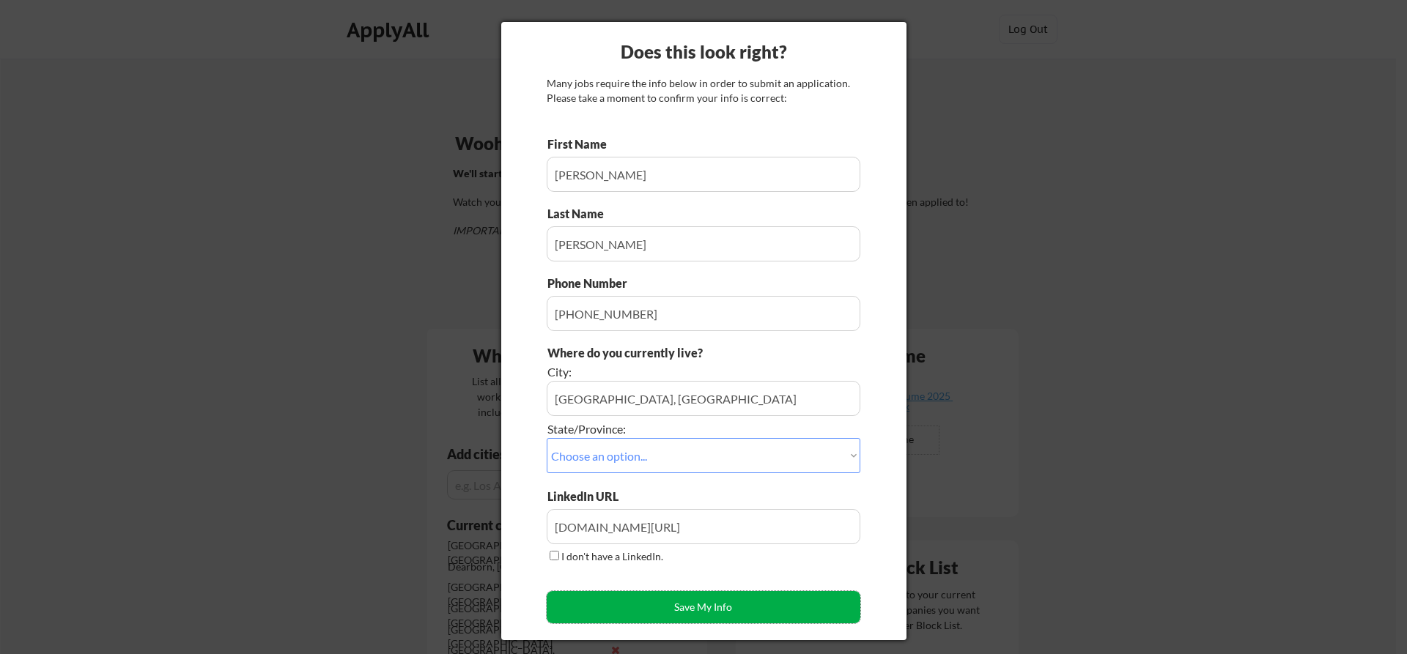
click at [720, 613] on button "Save My Info" at bounding box center [704, 607] width 314 height 32
